Goal: Task Accomplishment & Management: Complete application form

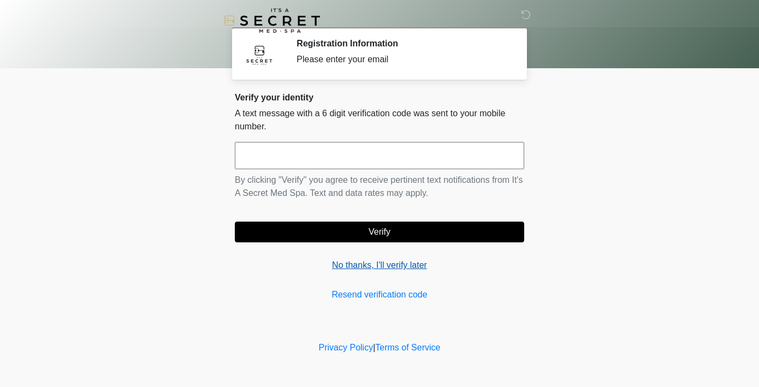
click at [396, 264] on link "No thanks, I'll verify later" at bounding box center [379, 265] width 289 height 13
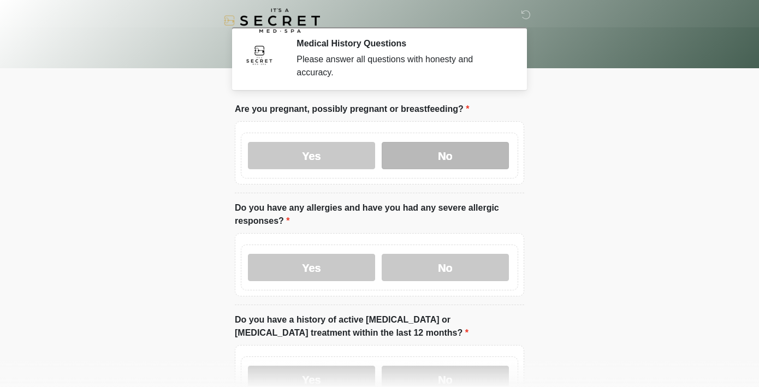
click at [468, 152] on label "No" at bounding box center [445, 155] width 127 height 27
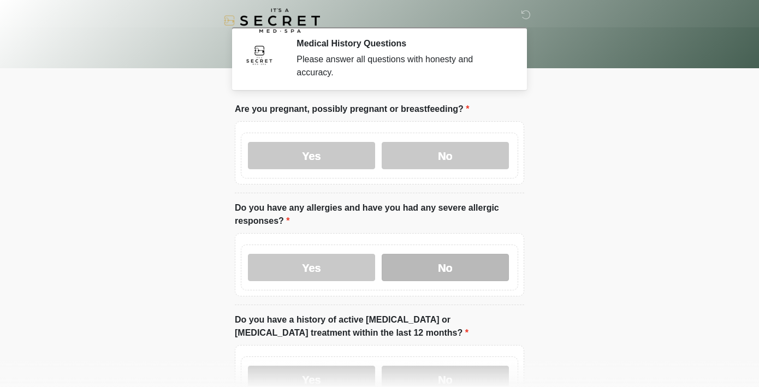
click at [456, 267] on label "No" at bounding box center [445, 267] width 127 height 27
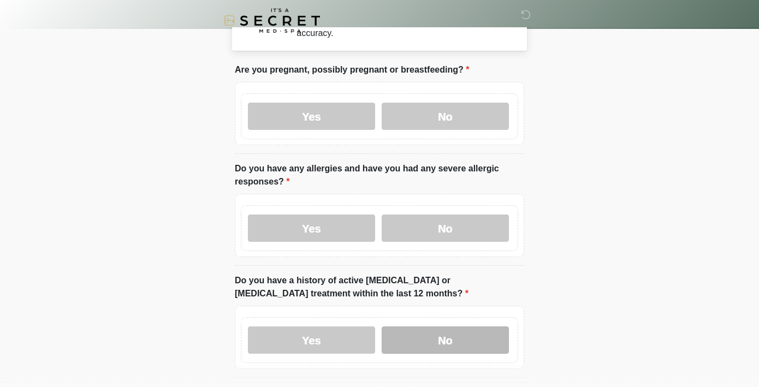
click at [458, 334] on label "No" at bounding box center [445, 340] width 127 height 27
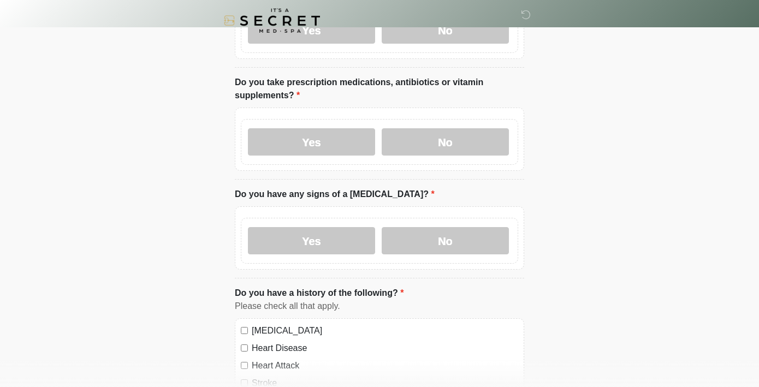
scroll to position [359, 0]
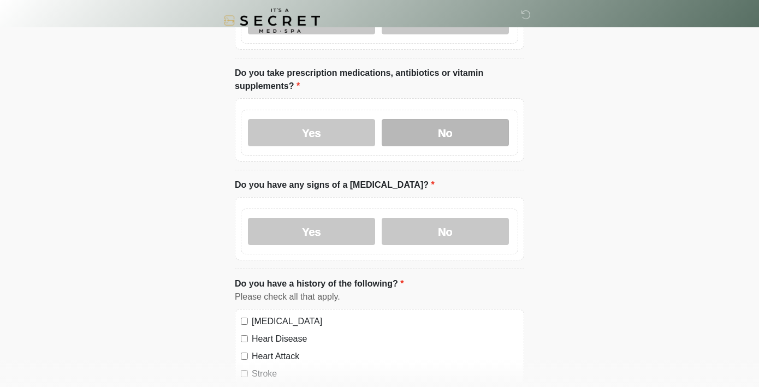
click at [470, 128] on label "No" at bounding box center [445, 132] width 127 height 27
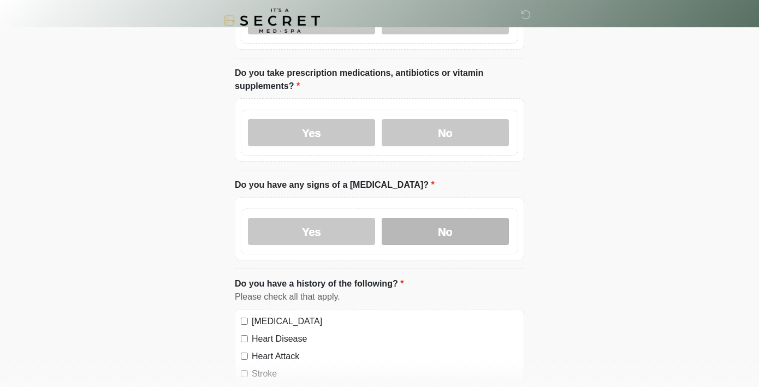
click at [461, 232] on label "No" at bounding box center [445, 231] width 127 height 27
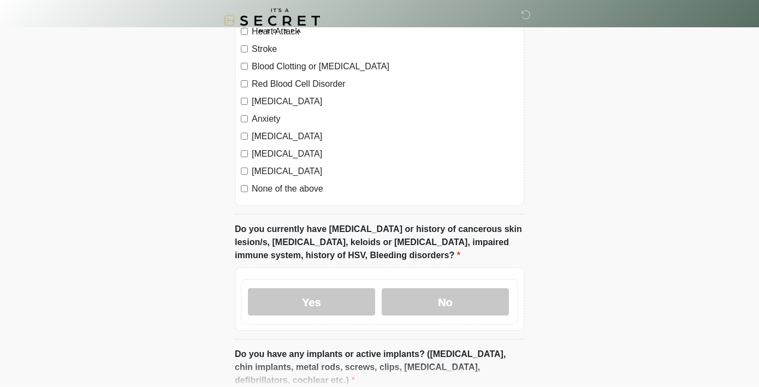
scroll to position [690, 0]
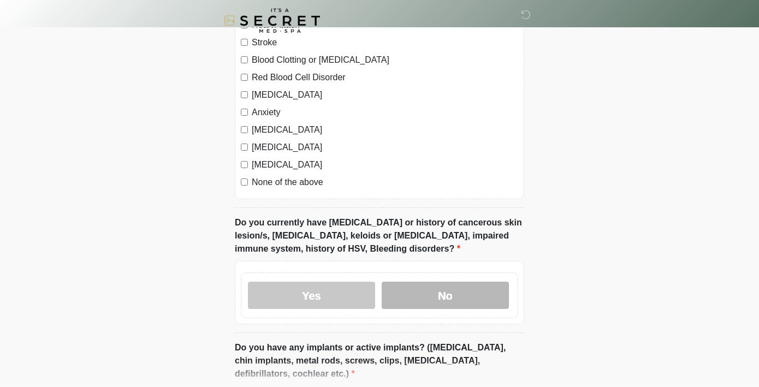
click at [431, 299] on label "No" at bounding box center [445, 295] width 127 height 27
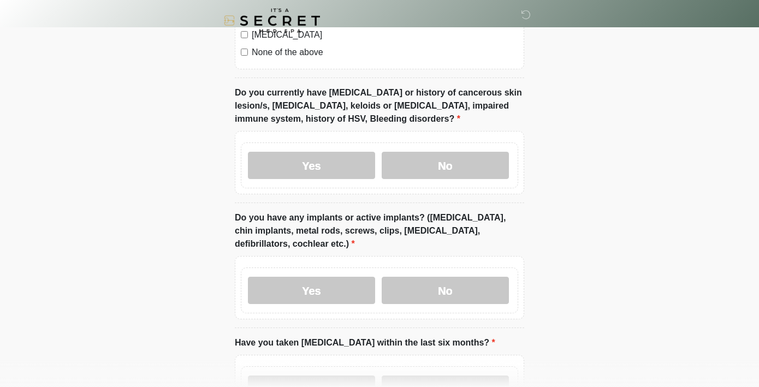
scroll to position [946, 0]
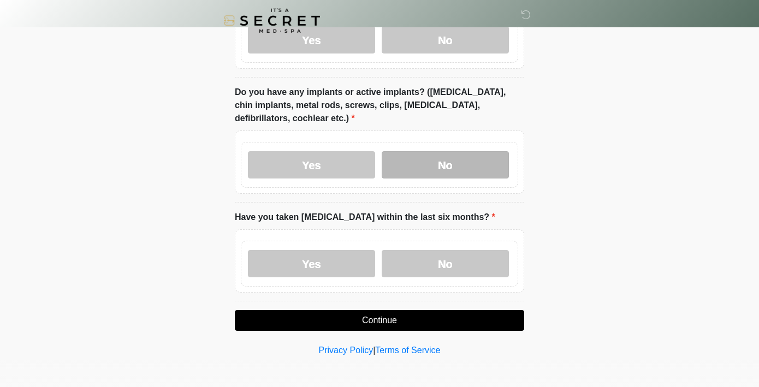
click at [466, 167] on label "No" at bounding box center [445, 164] width 127 height 27
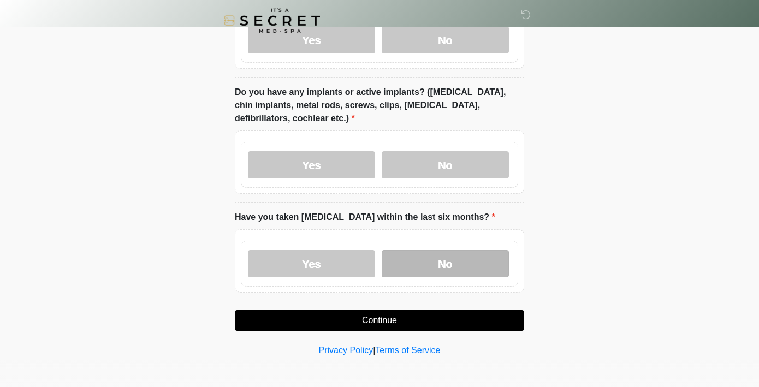
click at [466, 255] on label "No" at bounding box center [445, 263] width 127 height 27
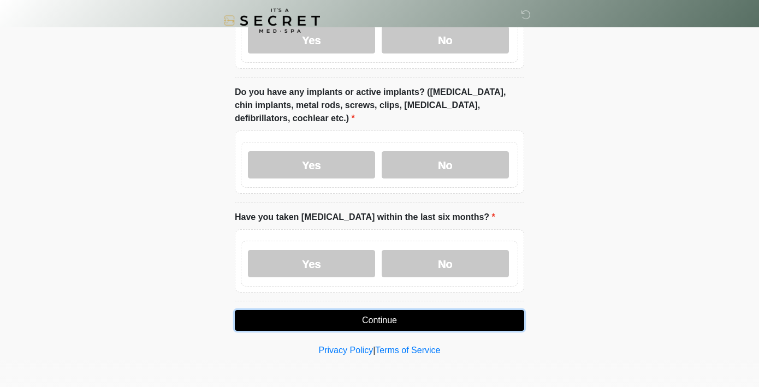
click at [417, 315] on button "Continue" at bounding box center [379, 320] width 289 height 21
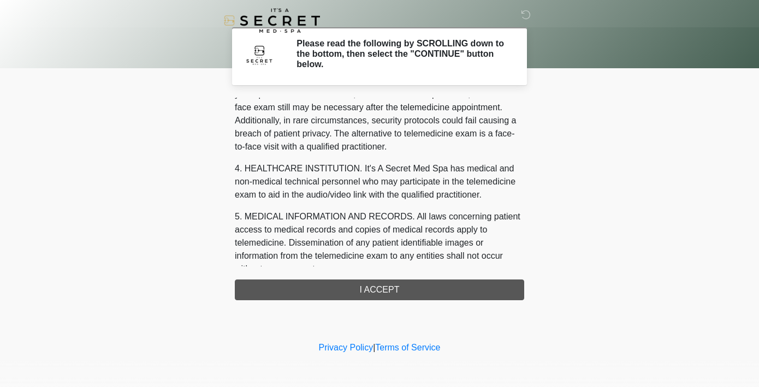
scroll to position [465, 0]
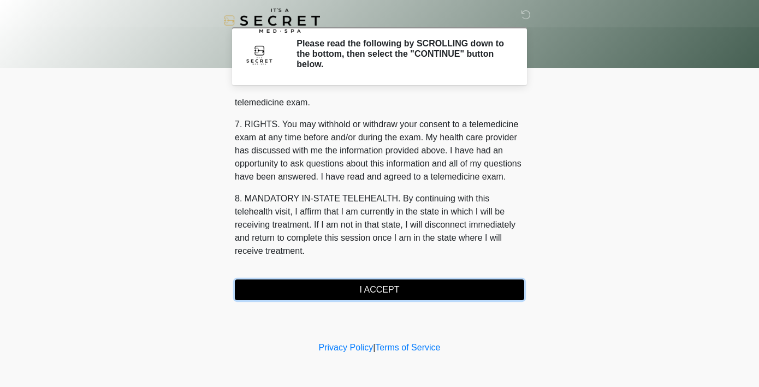
click at [397, 288] on button "I ACCEPT" at bounding box center [379, 290] width 289 height 21
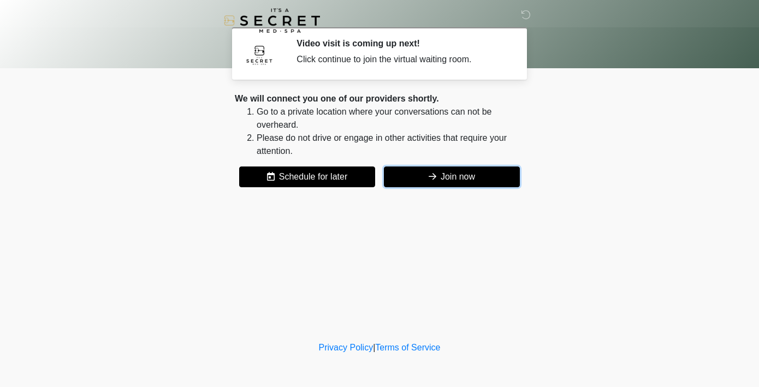
click at [468, 181] on button "Join now" at bounding box center [452, 177] width 136 height 21
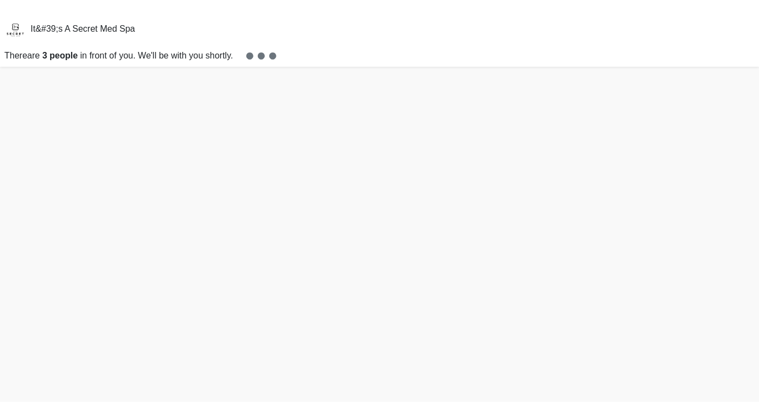
scroll to position [3, 0]
